Goal: Task Accomplishment & Management: Manage account settings

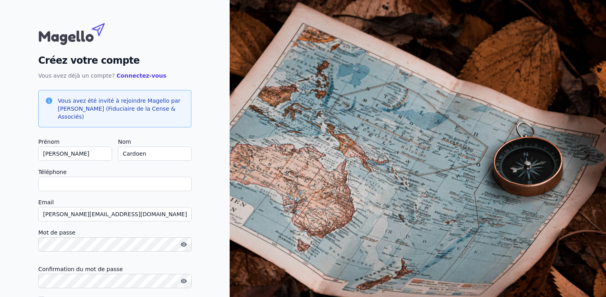
click at [47, 189] on input "Téléphone" at bounding box center [114, 184] width 153 height 14
type input "[PHONE_NUMBER]"
click at [209, 228] on div "Créez votre compte Vous avez déjà un compte? Connectez-vous Vous avez été invit…" at bounding box center [115, 174] width 230 height 349
click at [186, 247] on icon "button" at bounding box center [184, 245] width 6 height 6
click at [184, 281] on icon "button" at bounding box center [184, 282] width 2 height 2
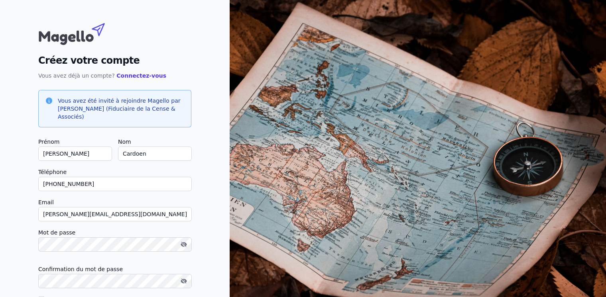
click at [183, 283] on icon "button" at bounding box center [183, 282] width 4 height 4
click at [183, 281] on icon "button" at bounding box center [184, 282] width 2 height 2
click at [207, 224] on div "Créez votre compte Vous avez déjà un compte? Connectez-vous Vous avez été invit…" at bounding box center [115, 174] width 230 height 349
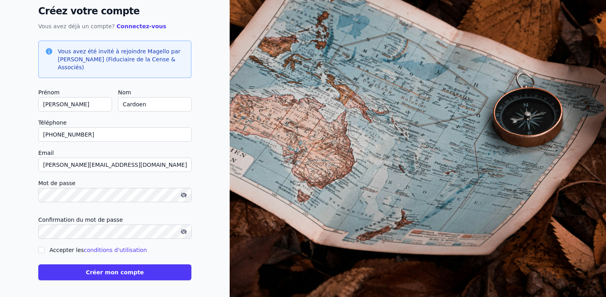
scroll to position [51, 0]
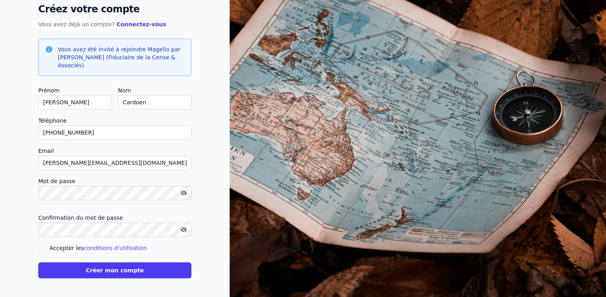
click at [40, 248] on input "Accepter les conditions d'utilisation" at bounding box center [41, 248] width 6 height 6
checkbox input "true"
click at [97, 273] on button "Créer mon compte" at bounding box center [114, 271] width 153 height 16
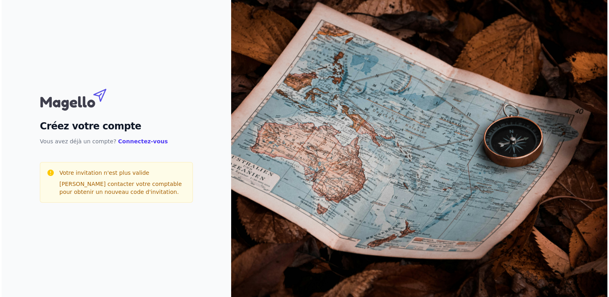
scroll to position [0, 0]
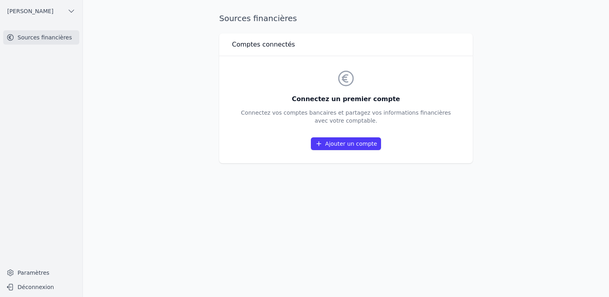
click at [340, 146] on link "Ajouter un compte" at bounding box center [346, 144] width 70 height 13
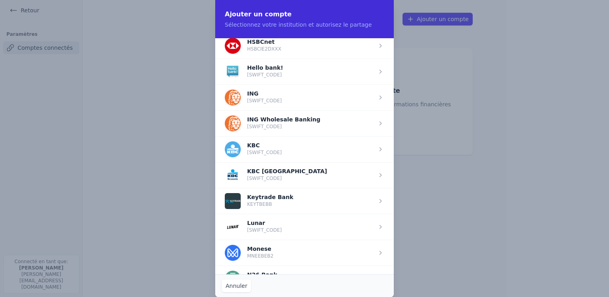
scroll to position [537, 0]
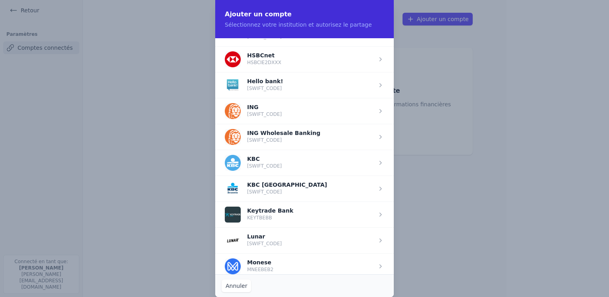
click at [295, 116] on span "button" at bounding box center [304, 111] width 179 height 26
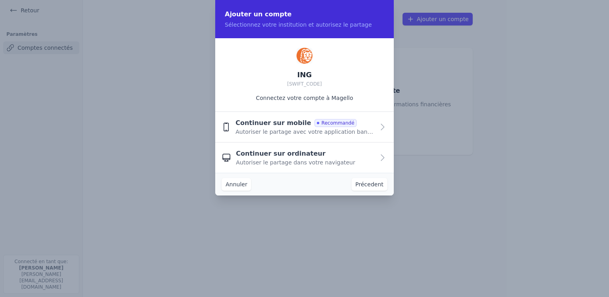
click at [265, 132] on span "Autoriser le partage avec votre application bancaire" at bounding box center [305, 132] width 139 height 8
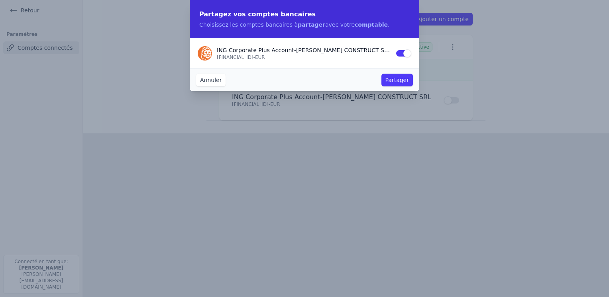
click at [395, 81] on button "Partager" at bounding box center [397, 80] width 31 height 13
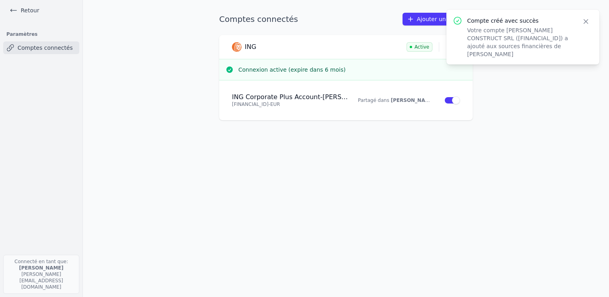
click at [341, 213] on div "Comptes connectés Ajouter un compte ING Active Connexion active (expire dans 6 …" at bounding box center [346, 149] width 279 height 272
